Goal: Task Accomplishment & Management: Manage account settings

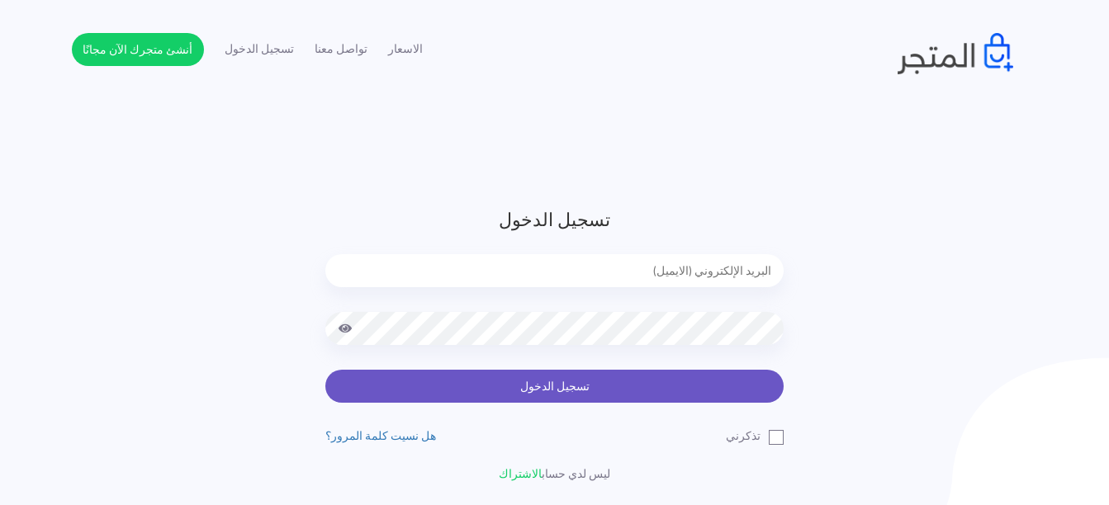
type input "[EMAIL_ADDRESS][DOMAIN_NAME]"
click at [495, 384] on button "تسجيل الدخول" at bounding box center [554, 386] width 458 height 33
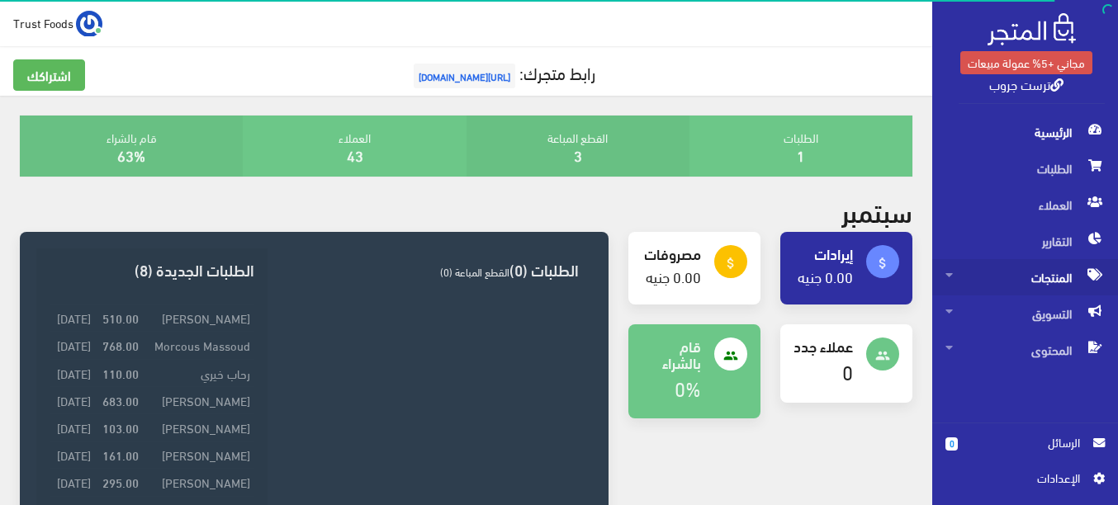
click at [1038, 275] on span "المنتجات" at bounding box center [1024, 277] width 159 height 36
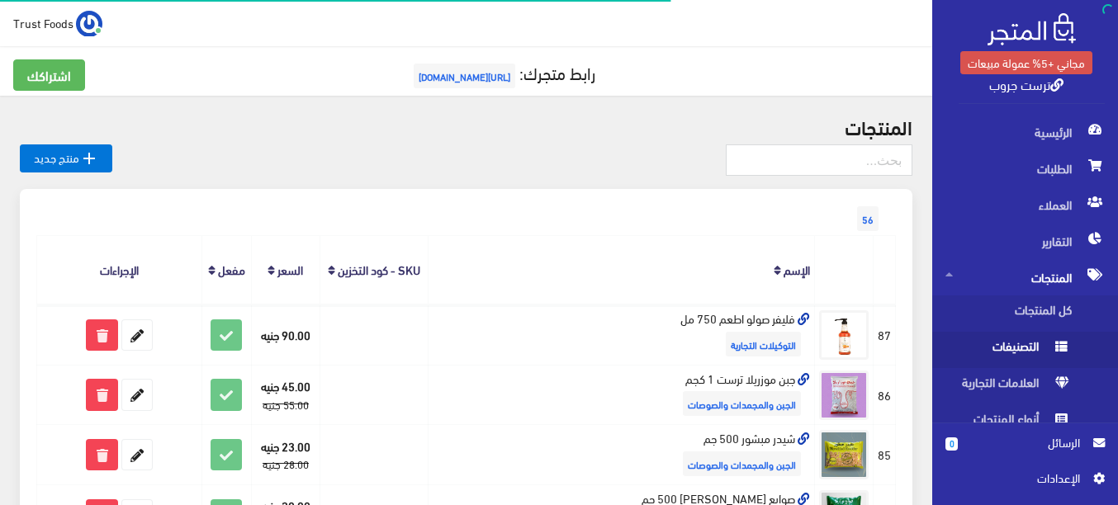
click at [1025, 351] on span "التصنيفات" at bounding box center [1007, 350] width 125 height 36
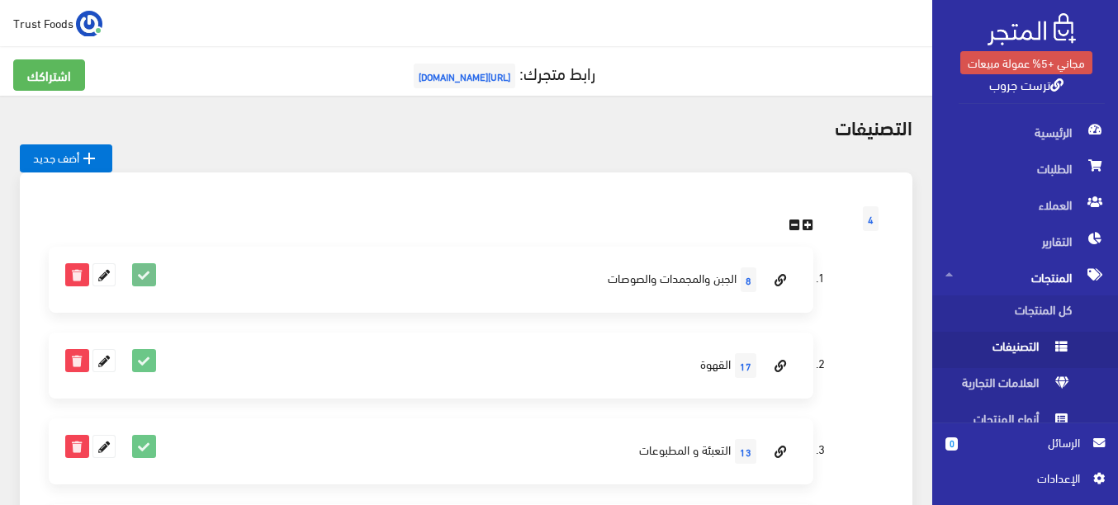
click at [140, 280] on icon at bounding box center [143, 274] width 21 height 21
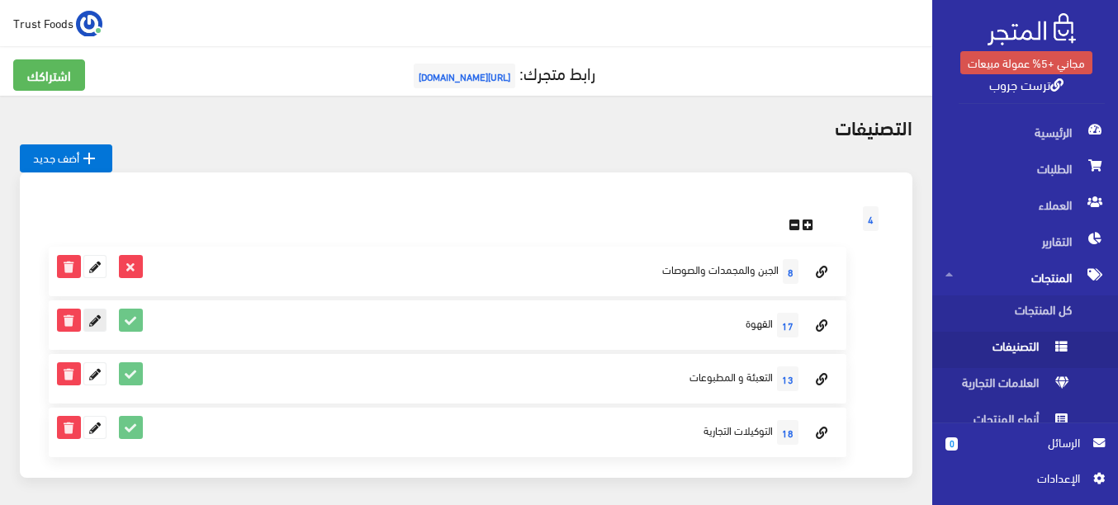
click at [93, 322] on icon at bounding box center [94, 320] width 21 height 21
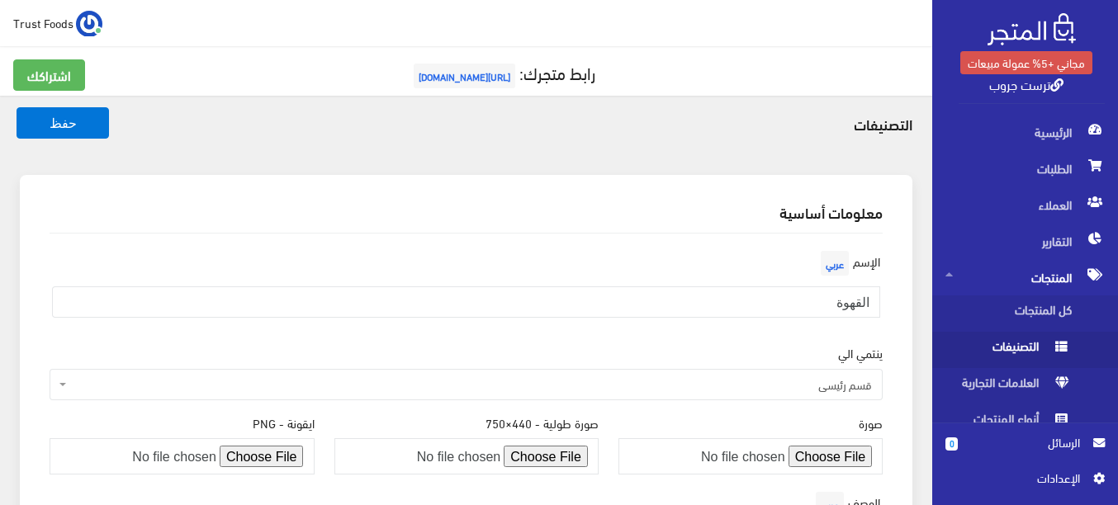
click at [309, 187] on div "معلومات أساسية الإسم عربي القهوة ينتمي الي قسم رئيسي الجبن والمجمدات والصوصات ا…" at bounding box center [466, 453] width 892 height 556
